Goal: Task Accomplishment & Management: Use online tool/utility

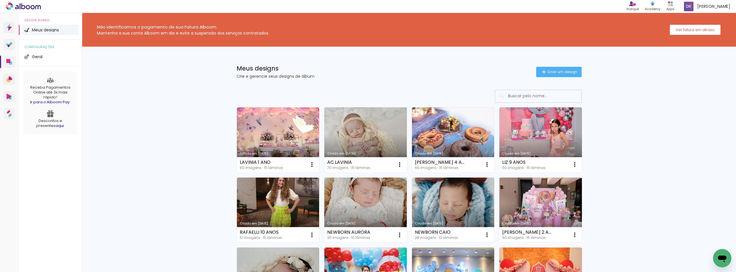
click at [532, 97] on input at bounding box center [546, 96] width 82 height 12
click at [565, 66] on div "Meus designs Crie e gerencie seus designs de álbum Criar um design" at bounding box center [409, 65] width 374 height 37
click at [560, 71] on span "Criar um design" at bounding box center [562, 72] width 30 height 4
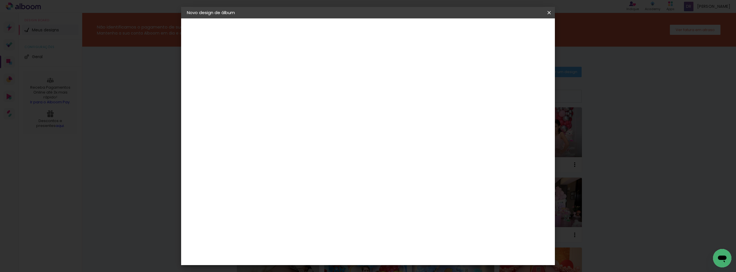
click at [283, 85] on paper-input-container "Título do álbum" at bounding box center [281, 77] width 4 height 15
click at [281, 76] on input at bounding box center [281, 77] width 0 height 9
type input "[PERSON_NAME] 15 ANOS"
type paper-input "[PERSON_NAME] 15 ANOS"
click at [340, 26] on paper-button "Avançar" at bounding box center [326, 31] width 28 height 10
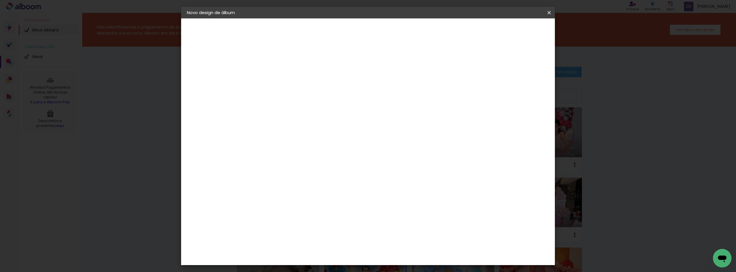
scroll to position [201, 0]
click at [289, 185] on div "Clan Color" at bounding box center [283, 189] width 12 height 9
click at [388, 27] on paper-button "Avançar" at bounding box center [374, 31] width 28 height 10
click at [341, 121] on span "20 × 25 cm" at bounding box center [330, 126] width 21 height 12
click at [375, 27] on paper-button "Avançar" at bounding box center [360, 31] width 28 height 10
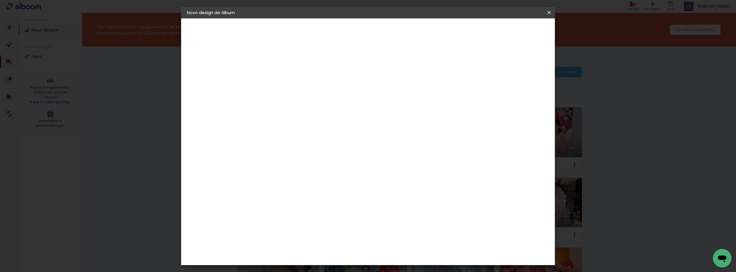
click at [519, 27] on paper-button "Iniciar design" at bounding box center [500, 31] width 38 height 10
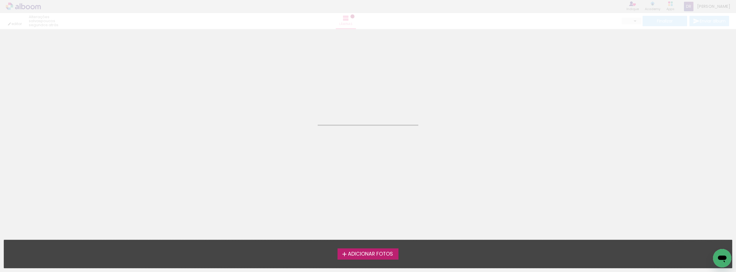
click at [380, 253] on span "Adicionar Fotos" at bounding box center [370, 253] width 45 height 5
click at [0, 0] on input "file" at bounding box center [0, 0] width 0 height 0
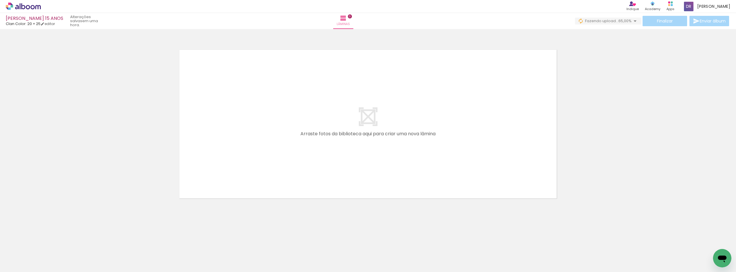
click at [624, 82] on div at bounding box center [368, 116] width 736 height 171
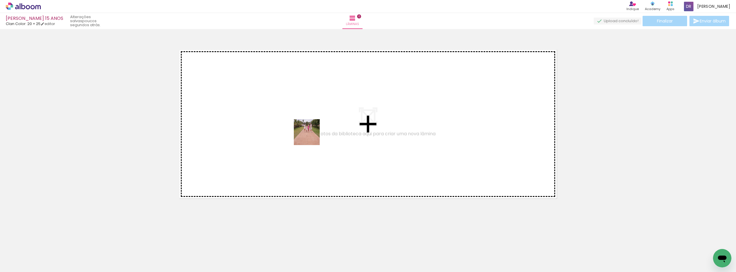
drag, startPoint x: 298, startPoint y: 148, endPoint x: 311, endPoint y: 136, distance: 17.5
click at [311, 136] on quentale-workspace at bounding box center [368, 136] width 736 height 272
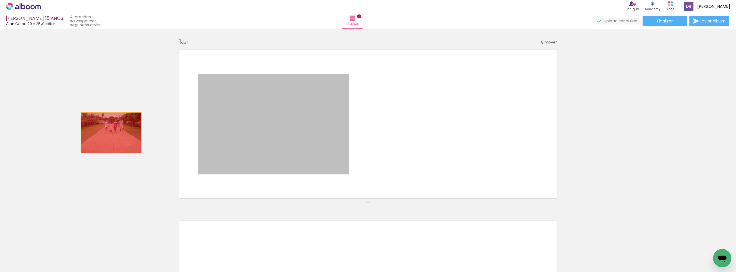
drag, startPoint x: 302, startPoint y: 107, endPoint x: 89, endPoint y: 133, distance: 213.6
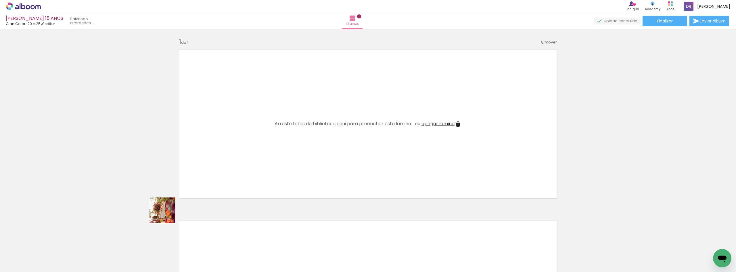
drag, startPoint x: 128, startPoint y: 251, endPoint x: 323, endPoint y: 92, distance: 251.9
click at [323, 92] on quentale-workspace at bounding box center [368, 136] width 736 height 272
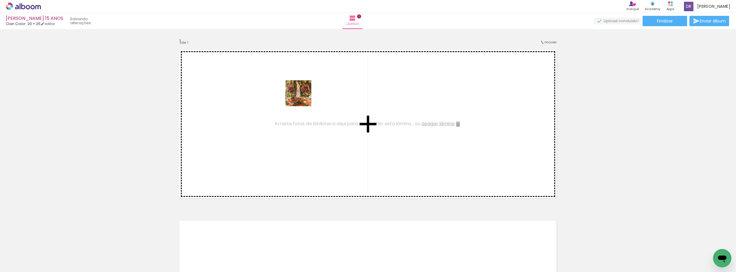
drag, startPoint x: 91, startPoint y: 250, endPoint x: 349, endPoint y: 76, distance: 310.7
click at [346, 78] on quentale-workspace at bounding box center [368, 136] width 736 height 272
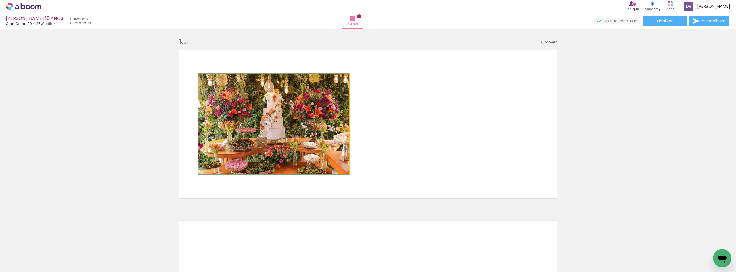
drag, startPoint x: 317, startPoint y: 99, endPoint x: 64, endPoint y: 130, distance: 255.2
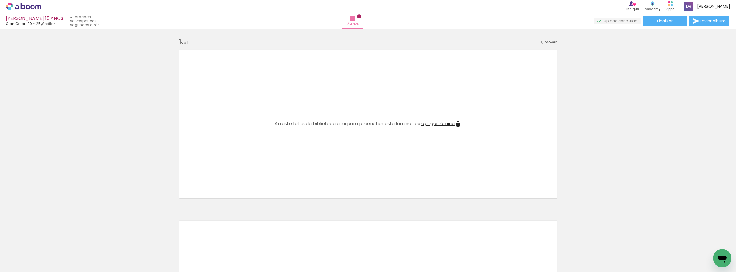
click at [639, 106] on div "Inserir lâmina 1 de 1" at bounding box center [368, 202] width 736 height 342
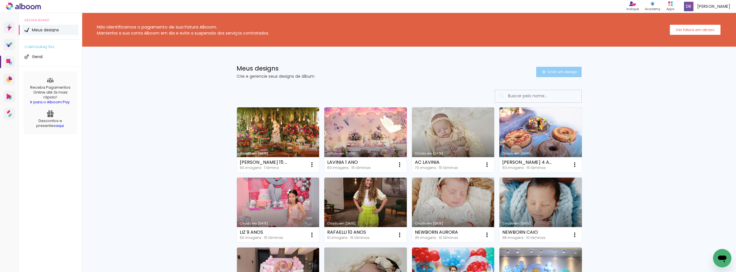
click at [557, 71] on span "Criar um design" at bounding box center [562, 72] width 30 height 4
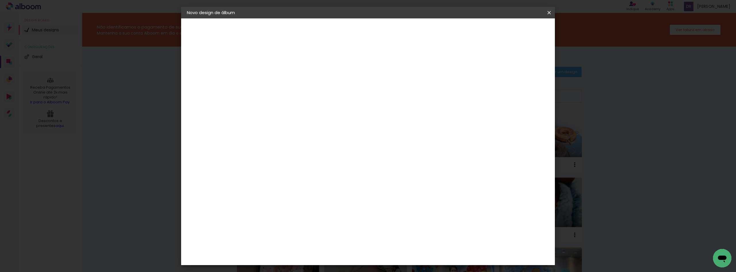
click at [281, 74] on input at bounding box center [281, 77] width 0 height 9
type input "ALICE 3 ANOS"
type paper-input "ALICE 3 ANOS"
click at [340, 27] on paper-button "Avançar" at bounding box center [326, 31] width 28 height 10
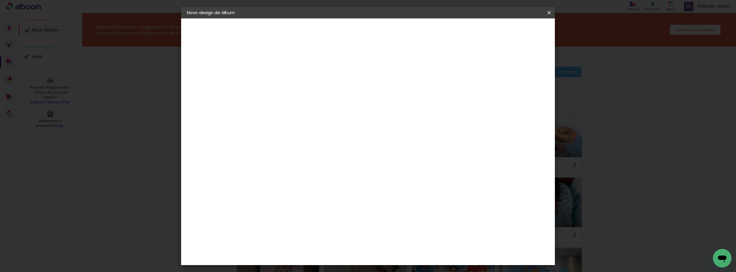
click at [289, 185] on div "Clan Color" at bounding box center [283, 189] width 12 height 9
click at [0, 0] on slot "Avançar" at bounding box center [0, 0] width 0 height 0
click at [320, 204] on span "20 × 20" at bounding box center [306, 210] width 27 height 12
click at [0, 0] on slot "Avançar" at bounding box center [0, 0] width 0 height 0
drag, startPoint x: 534, startPoint y: 28, endPoint x: 520, endPoint y: 71, distance: 44.5
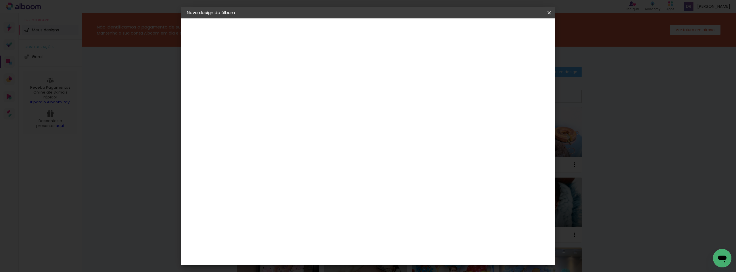
click at [513, 28] on span "Iniciar design" at bounding box center [500, 30] width 26 height 4
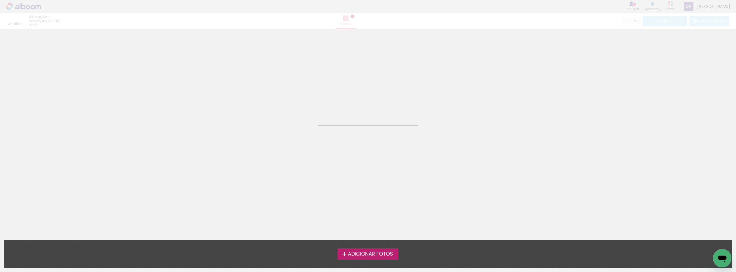
click at [373, 255] on span "Adicionar Fotos" at bounding box center [370, 253] width 45 height 5
click at [0, 0] on input "file" at bounding box center [0, 0] width 0 height 0
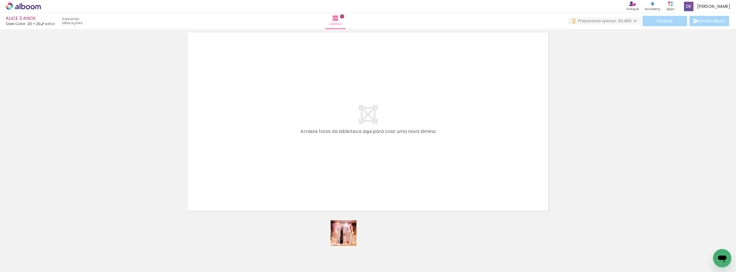
drag, startPoint x: 347, startPoint y: 256, endPoint x: 322, endPoint y: 112, distance: 145.7
click at [322, 161] on quentale-workspace at bounding box center [368, 136] width 736 height 272
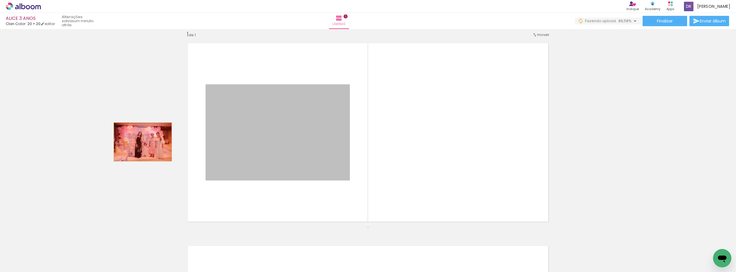
drag, startPoint x: 299, startPoint y: 130, endPoint x: 141, endPoint y: 142, distance: 159.1
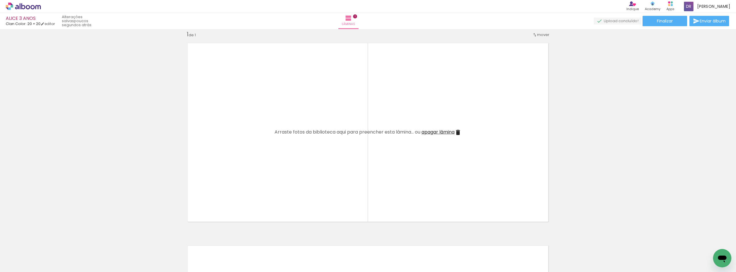
drag, startPoint x: 383, startPoint y: 247, endPoint x: 331, endPoint y: 125, distance: 132.3
click at [331, 125] on quentale-workspace at bounding box center [368, 136] width 736 height 272
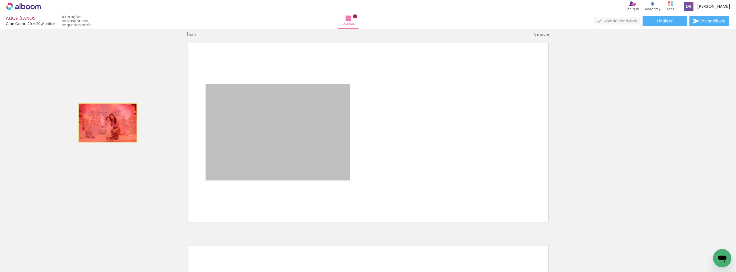
drag, startPoint x: 305, startPoint y: 130, endPoint x: 80, endPoint y: 122, distance: 224.9
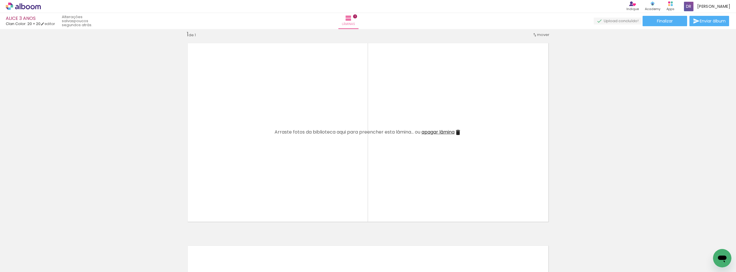
drag, startPoint x: 250, startPoint y: 143, endPoint x: 271, endPoint y: 197, distance: 57.5
click at [250, 136] on quentale-workspace at bounding box center [368, 136] width 736 height 272
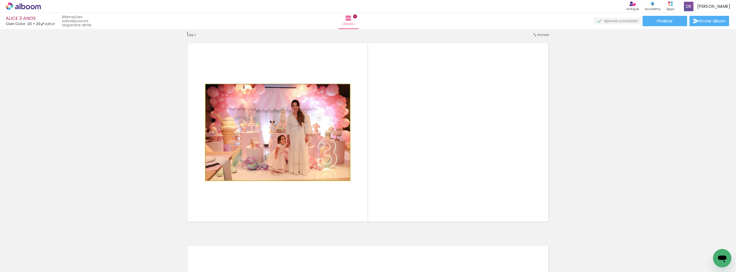
drag, startPoint x: 273, startPoint y: 112, endPoint x: 64, endPoint y: 120, distance: 209.7
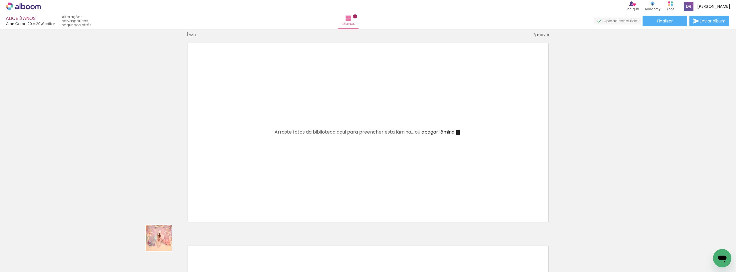
drag, startPoint x: 151, startPoint y: 253, endPoint x: 227, endPoint y: 245, distance: 76.6
click at [303, 100] on quentale-workspace at bounding box center [368, 136] width 736 height 272
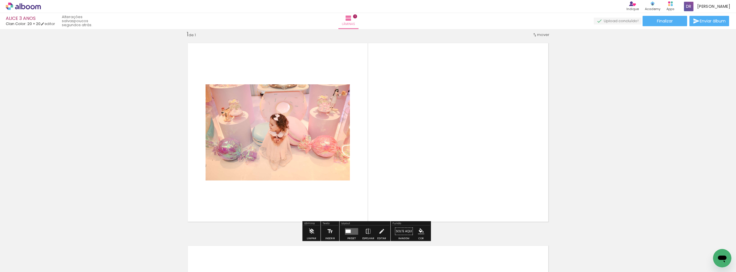
drag, startPoint x: 160, startPoint y: 131, endPoint x: 114, endPoint y: 124, distance: 46.3
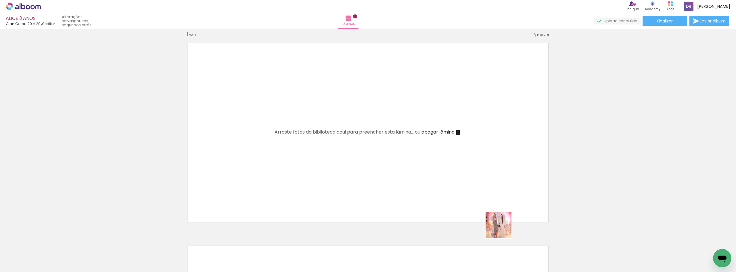
drag, startPoint x: 515, startPoint y: 252, endPoint x: 498, endPoint y: 206, distance: 49.2
click at [472, 172] on quentale-workspace at bounding box center [368, 136] width 736 height 272
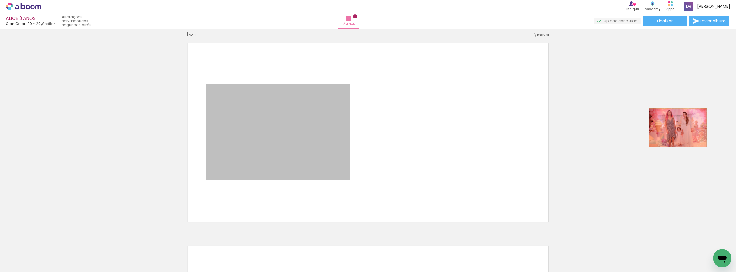
drag, startPoint x: 447, startPoint y: 149, endPoint x: 675, endPoint y: 127, distance: 229.2
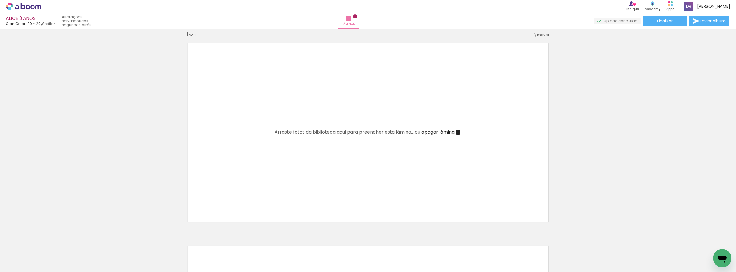
drag, startPoint x: 573, startPoint y: 253, endPoint x: 462, endPoint y: 149, distance: 151.9
click at [401, 70] on quentale-workspace at bounding box center [368, 136] width 736 height 272
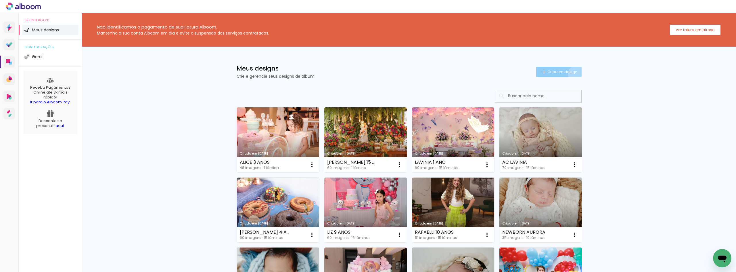
click at [573, 74] on span "Criar um design" at bounding box center [562, 72] width 30 height 4
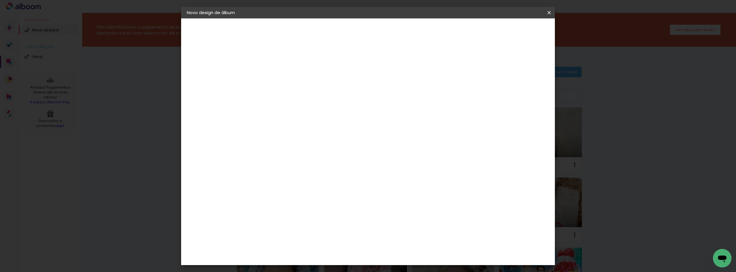
click at [281, 77] on input at bounding box center [281, 77] width 0 height 9
type input "SMASH THE CAKE [PERSON_NAME]"
type paper-input "SMASH THE CAKE [PERSON_NAME]"
click at [340, 33] on paper-button "Avançar" at bounding box center [326, 31] width 28 height 10
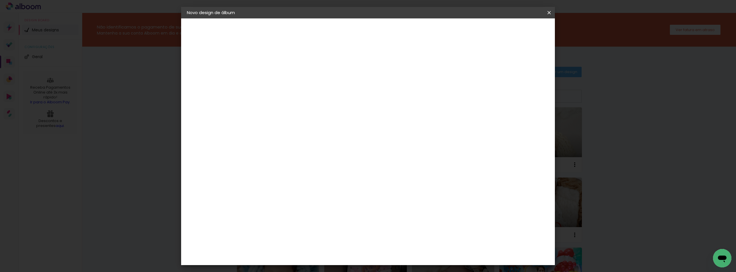
click at [289, 185] on div "Clan Color" at bounding box center [283, 189] width 12 height 9
click at [0, 0] on slot "Avançar" at bounding box center [0, 0] width 0 height 0
click at [320, 182] on span "20 × 20" at bounding box center [306, 188] width 27 height 12
click at [0, 0] on slot "Avançar" at bounding box center [0, 0] width 0 height 0
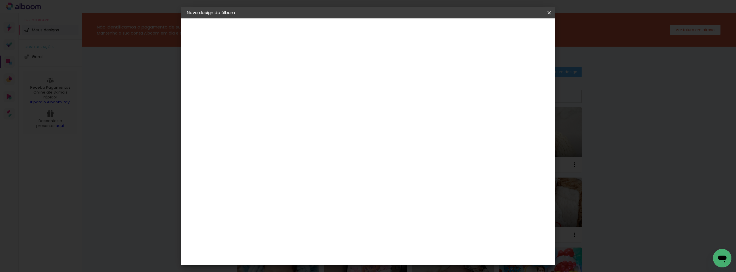
click at [513, 30] on span "Iniciar design" at bounding box center [500, 30] width 26 height 4
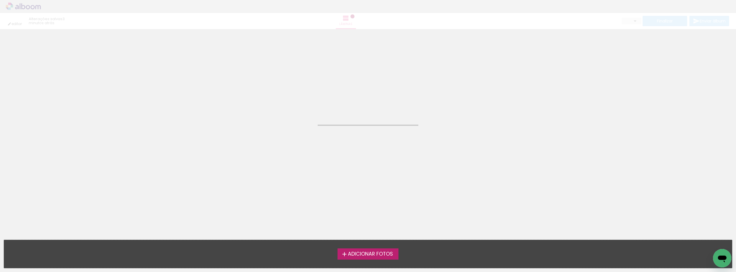
click at [368, 256] on span "Adicionar Fotos" at bounding box center [370, 253] width 45 height 5
click at [0, 0] on input "file" at bounding box center [0, 0] width 0 height 0
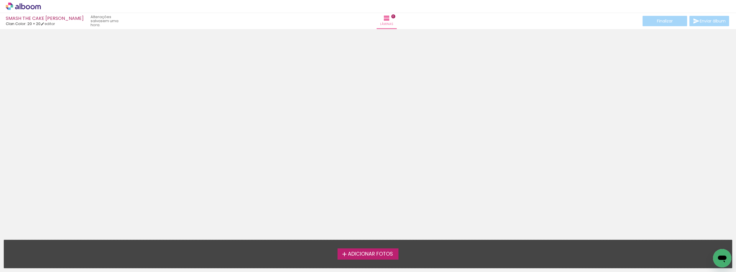
click at [367, 255] on span "Adicionar Fotos" at bounding box center [370, 253] width 45 height 5
click at [0, 0] on input "file" at bounding box center [0, 0] width 0 height 0
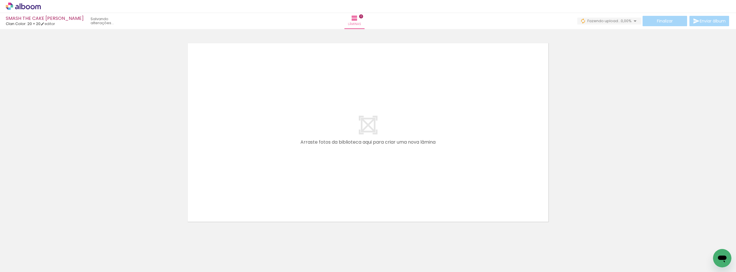
click at [606, 99] on div at bounding box center [368, 125] width 736 height 203
click at [82, 136] on div at bounding box center [368, 125] width 736 height 203
drag, startPoint x: 319, startPoint y: 255, endPoint x: 288, endPoint y: 254, distance: 30.8
click at [308, 101] on quentale-workspace at bounding box center [368, 136] width 736 height 272
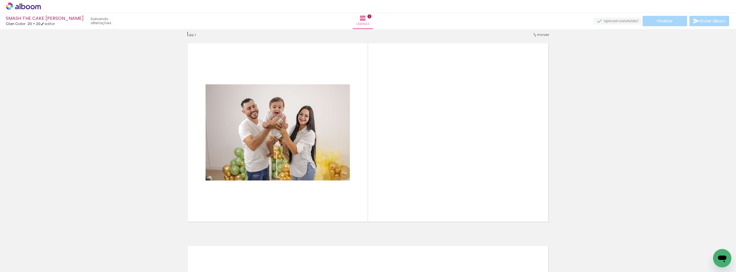
scroll to position [7, 0]
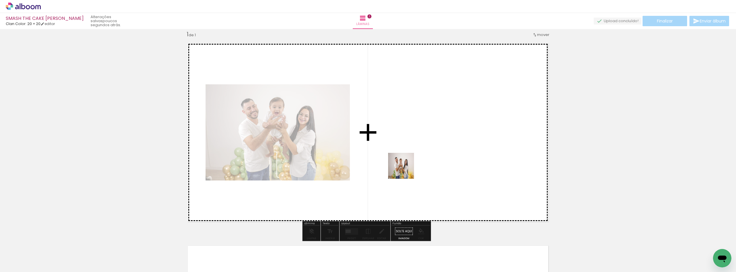
drag, startPoint x: 405, startPoint y: 170, endPoint x: 549, endPoint y: 63, distance: 179.4
click at [553, 62] on quentale-workspace at bounding box center [368, 136] width 736 height 272
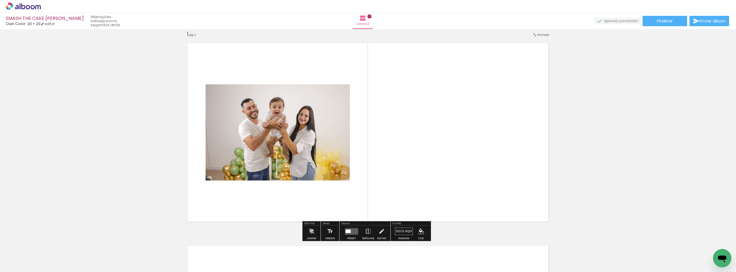
drag, startPoint x: 288, startPoint y: 248, endPoint x: 427, endPoint y: 94, distance: 208.2
click at [427, 94] on quentale-workspace at bounding box center [368, 136] width 736 height 272
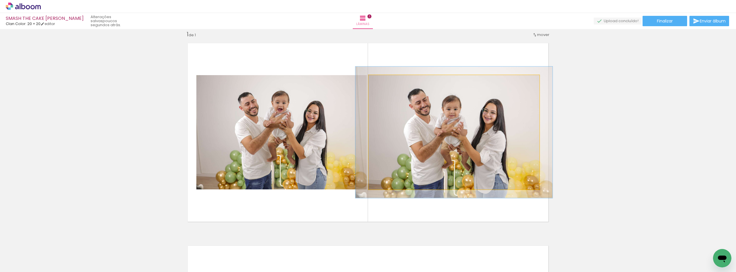
type paper-slider "118"
click at [383, 82] on div at bounding box center [385, 80] width 5 height 5
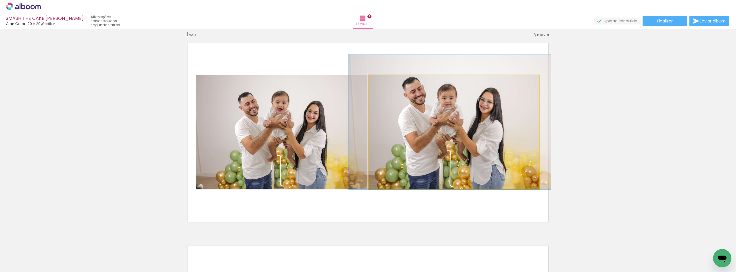
drag, startPoint x: 489, startPoint y: 138, endPoint x: 486, endPoint y: 84, distance: 53.8
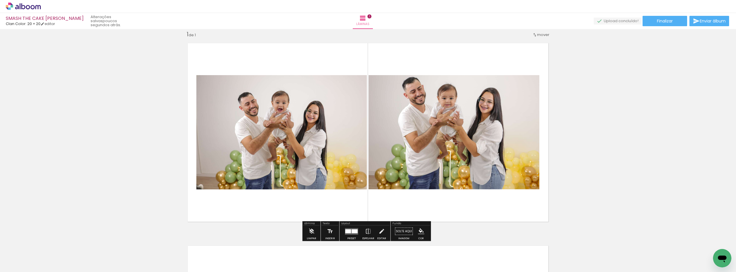
click at [214, 164] on quentale-photo at bounding box center [281, 132] width 170 height 114
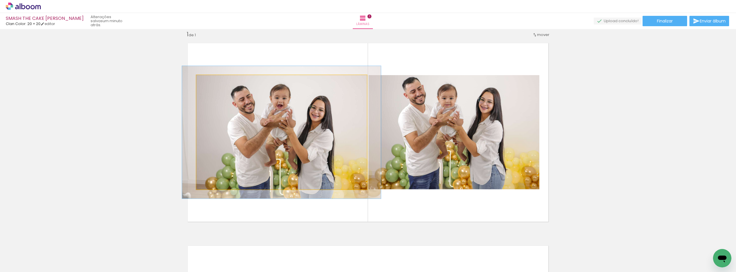
drag, startPoint x: 212, startPoint y: 80, endPoint x: 215, endPoint y: 80, distance: 3.2
type paper-slider "116"
click at [215, 80] on div at bounding box center [212, 80] width 9 height 9
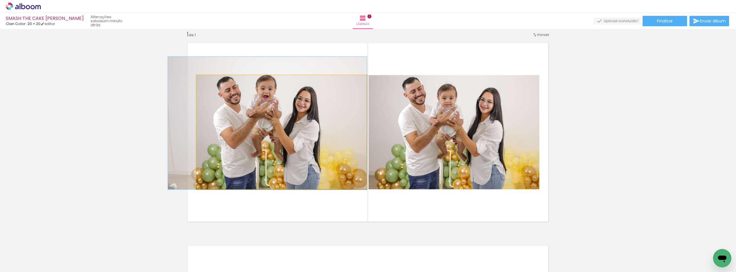
drag, startPoint x: 340, startPoint y: 160, endPoint x: 373, endPoint y: 70, distance: 96.0
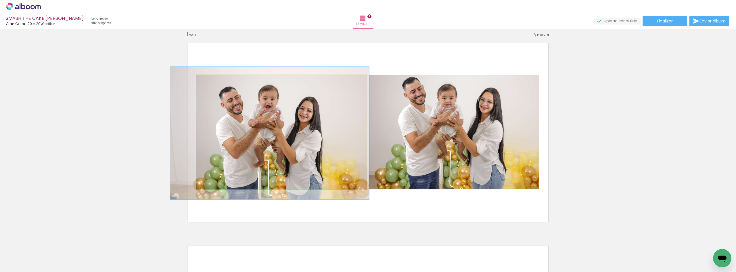
drag, startPoint x: 314, startPoint y: 103, endPoint x: 317, endPoint y: 113, distance: 10.0
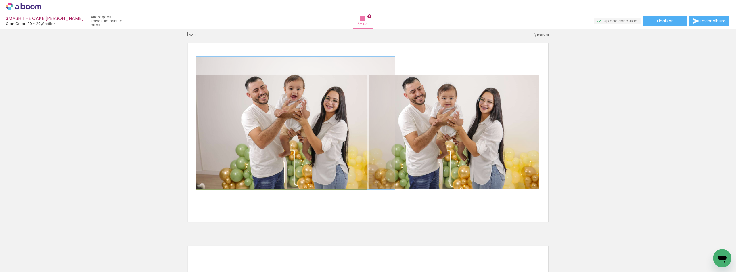
drag, startPoint x: 288, startPoint y: 115, endPoint x: 338, endPoint y: 81, distance: 60.0
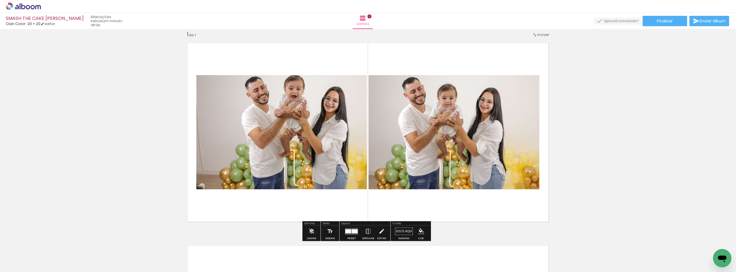
click at [605, 95] on div "Inserir lâmina 1 de 1" at bounding box center [368, 226] width 736 height 405
type paper-slider "100"
click at [0, 0] on slot at bounding box center [0, 0] width 0 height 0
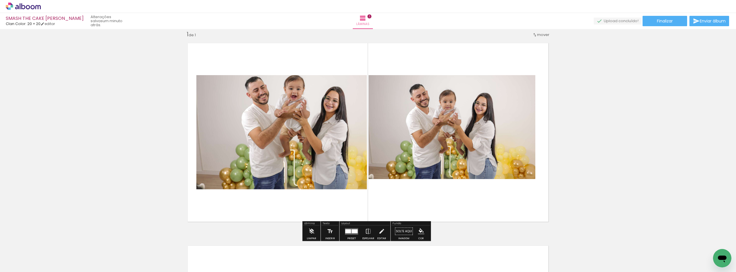
click at [658, 134] on div "Inserir lâmina 1 de 1" at bounding box center [368, 226] width 736 height 405
click at [398, 140] on quentale-photo at bounding box center [453, 132] width 171 height 114
click at [618, 121] on div "Inserir lâmina 1 de 1" at bounding box center [368, 226] width 736 height 405
click at [281, 154] on quentale-photo at bounding box center [281, 132] width 170 height 114
drag, startPoint x: 215, startPoint y: 82, endPoint x: 10, endPoint y: 85, distance: 204.7
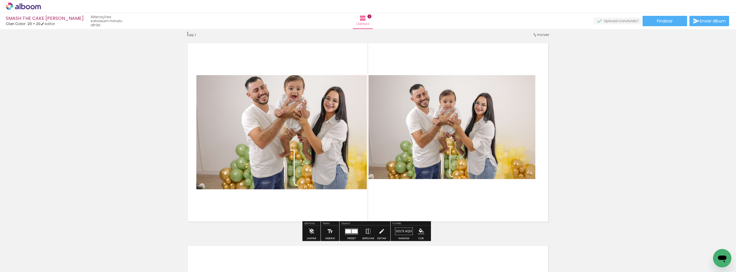
type paper-slider "100"
click at [10, 85] on div "Inserir lâmina 1 de 1" at bounding box center [368, 226] width 736 height 405
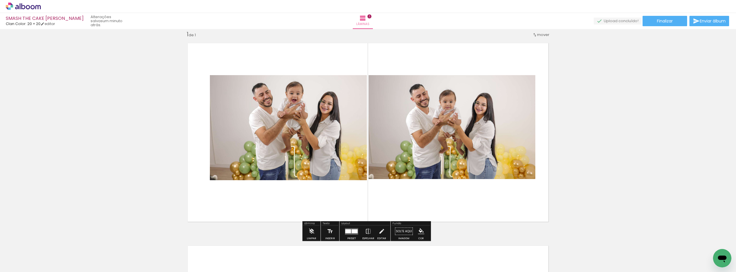
drag, startPoint x: 78, startPoint y: 103, endPoint x: 223, endPoint y: 141, distance: 150.4
click at [78, 104] on div "Inserir lâmina 1 de 1" at bounding box center [368, 226] width 736 height 405
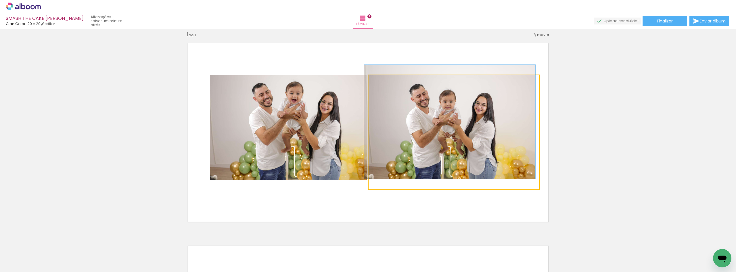
click at [408, 165] on quentale-photo at bounding box center [453, 132] width 171 height 114
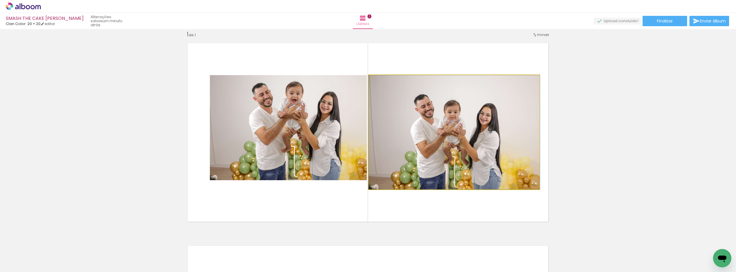
drag, startPoint x: 414, startPoint y: 167, endPoint x: 418, endPoint y: 184, distance: 17.9
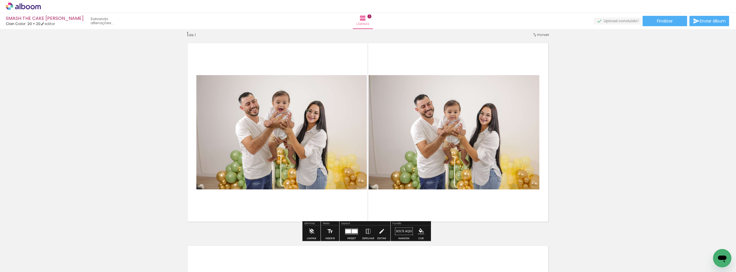
click at [706, 104] on div "Inserir lâmina 1 de 1" at bounding box center [368, 226] width 736 height 405
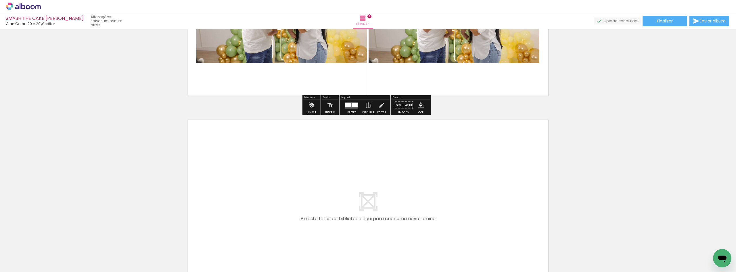
scroll to position [201, 0]
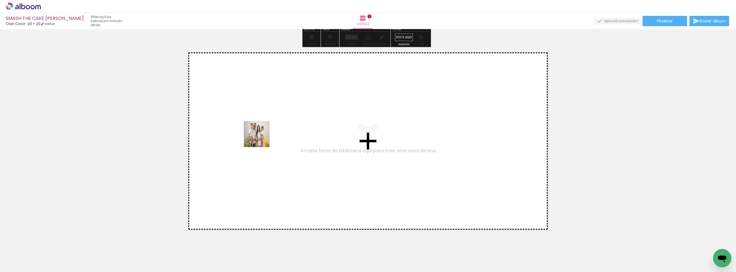
drag, startPoint x: 224, startPoint y: 254, endPoint x: 266, endPoint y: 129, distance: 131.6
click at [266, 129] on quentale-workspace at bounding box center [368, 136] width 736 height 272
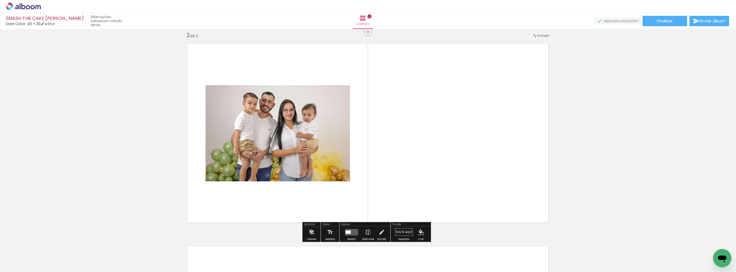
scroll to position [210, 0]
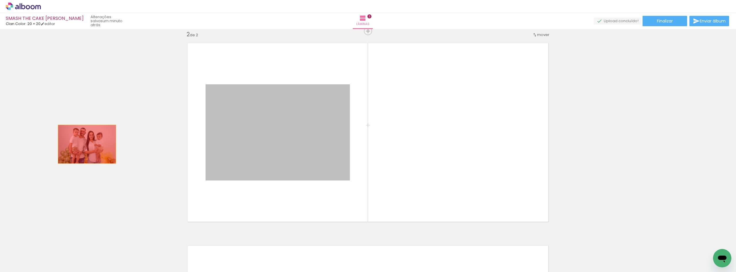
drag, startPoint x: 292, startPoint y: 140, endPoint x: 81, endPoint y: 144, distance: 211.0
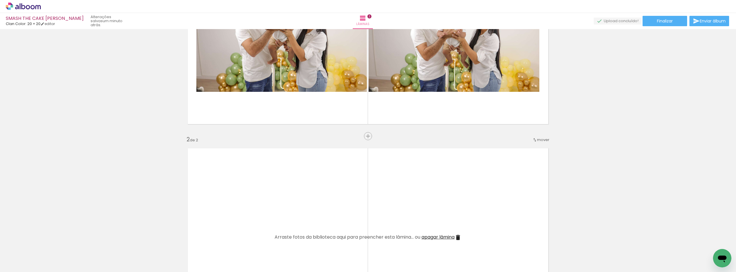
scroll to position [37, 0]
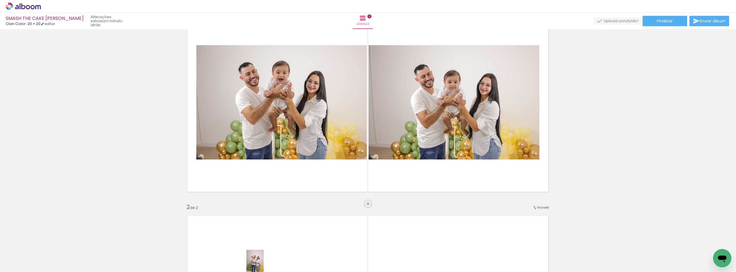
drag, startPoint x: 258, startPoint y: 266, endPoint x: 255, endPoint y: 268, distance: 3.5
click at [47, 268] on iron-horizontal-list at bounding box center [41, 254] width 11 height 36
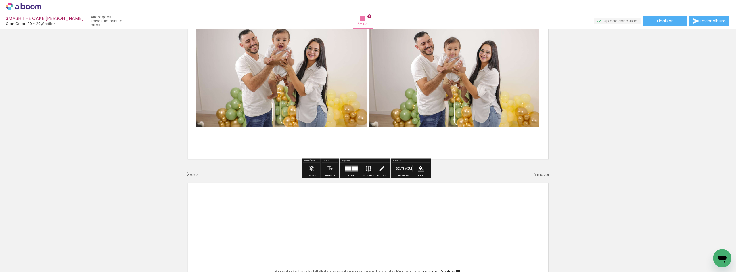
scroll to position [124, 0]
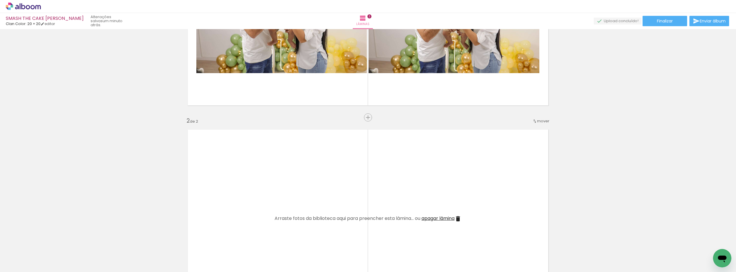
drag, startPoint x: 335, startPoint y: 257, endPoint x: 315, endPoint y: 160, distance: 98.9
click at [315, 160] on quentale-workspace at bounding box center [368, 136] width 736 height 272
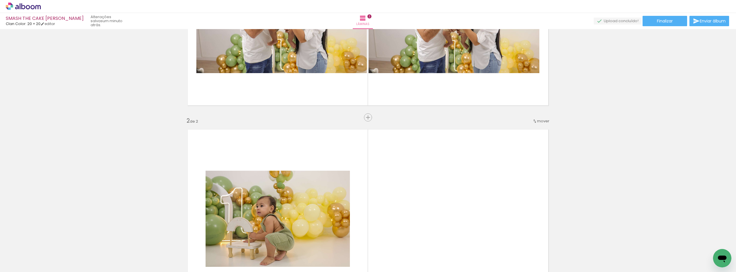
scroll to position [239, 0]
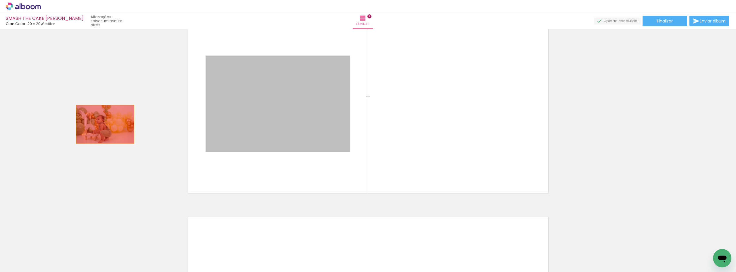
drag, startPoint x: 303, startPoint y: 101, endPoint x: 63, endPoint y: 126, distance: 241.5
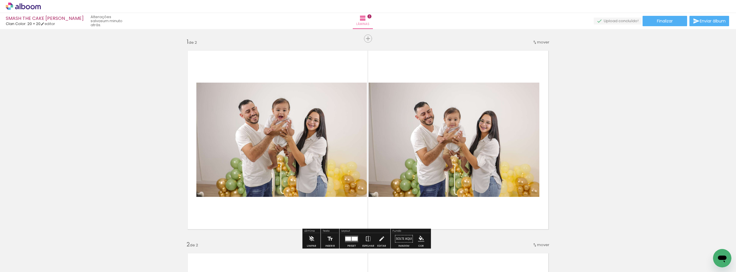
scroll to position [0, 0]
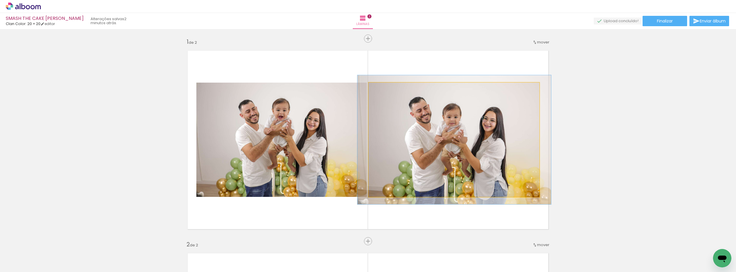
type paper-slider "113"
click at [384, 88] on div at bounding box center [384, 88] width 5 height 5
